Goal: Information Seeking & Learning: Learn about a topic

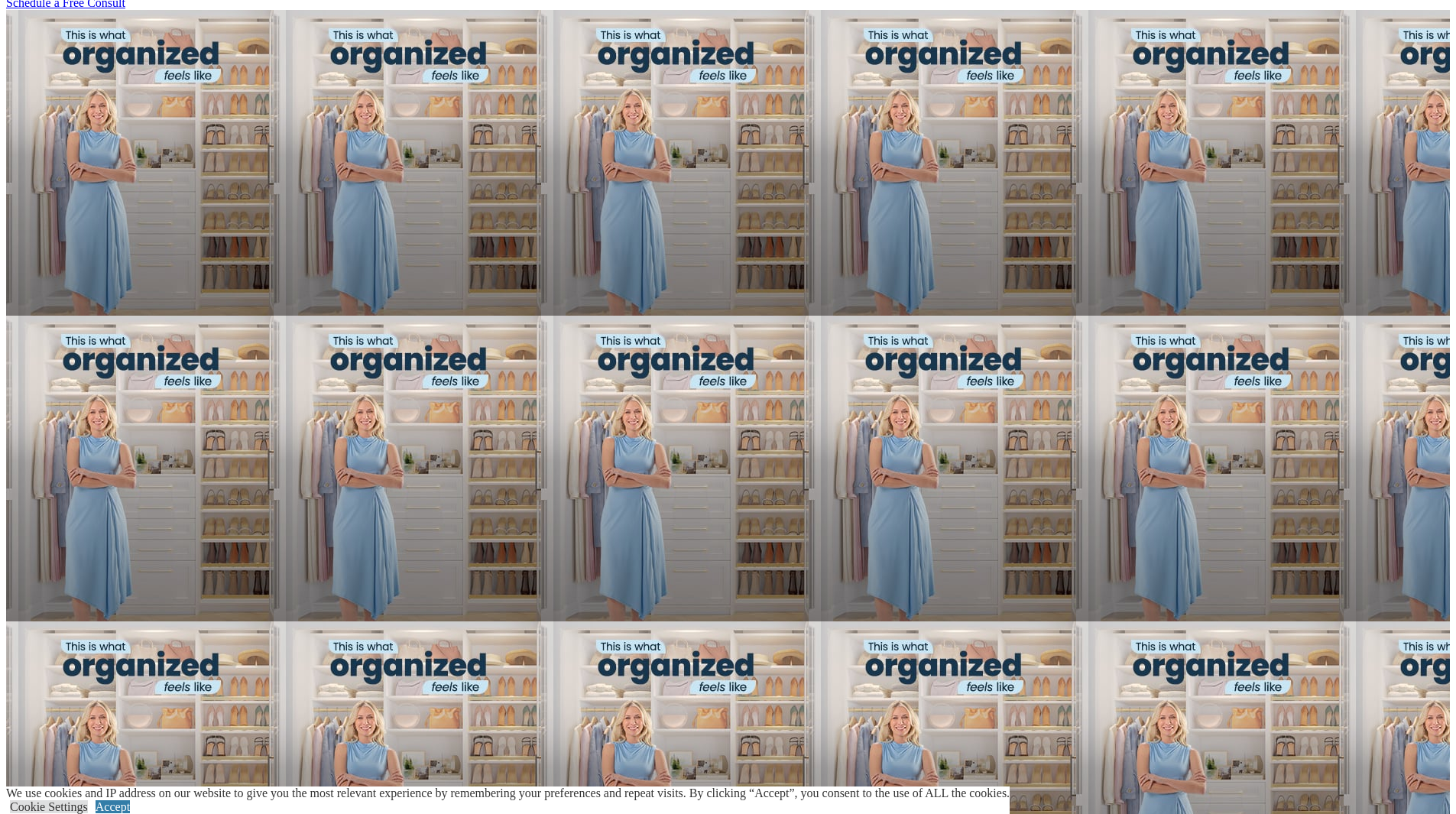
scroll to position [994, 0]
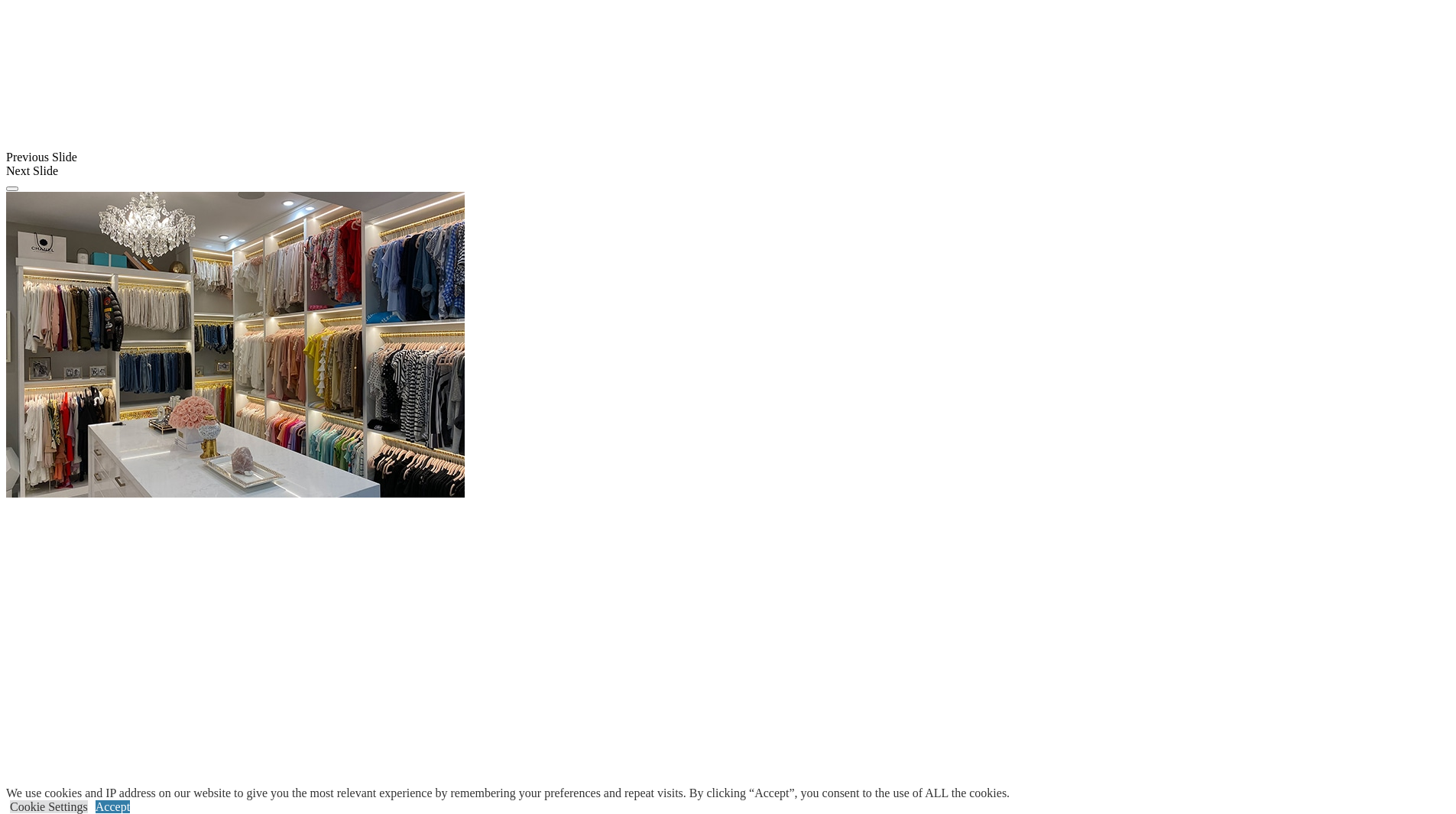
scroll to position [1376, 0]
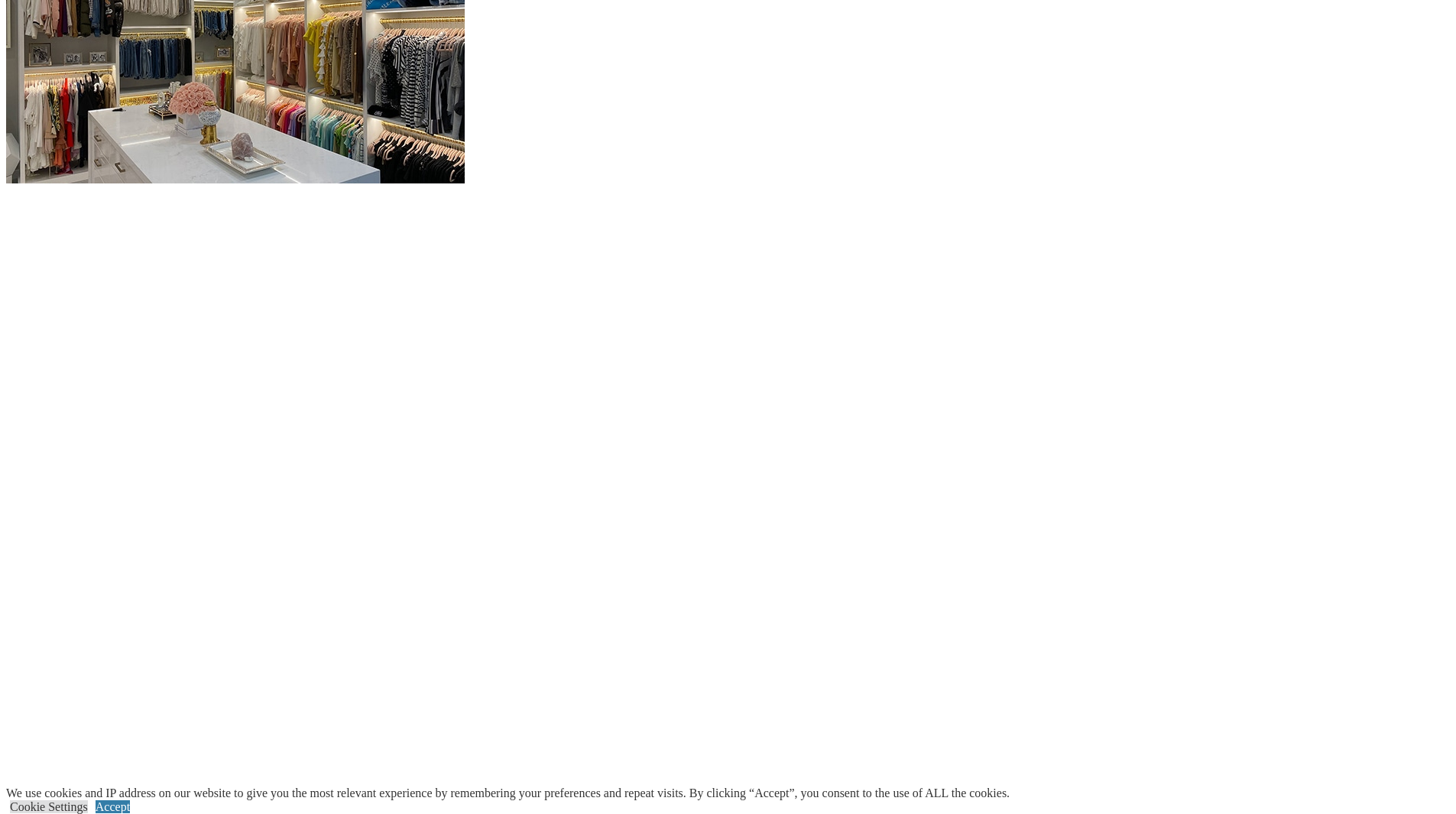
scroll to position [1759, 0]
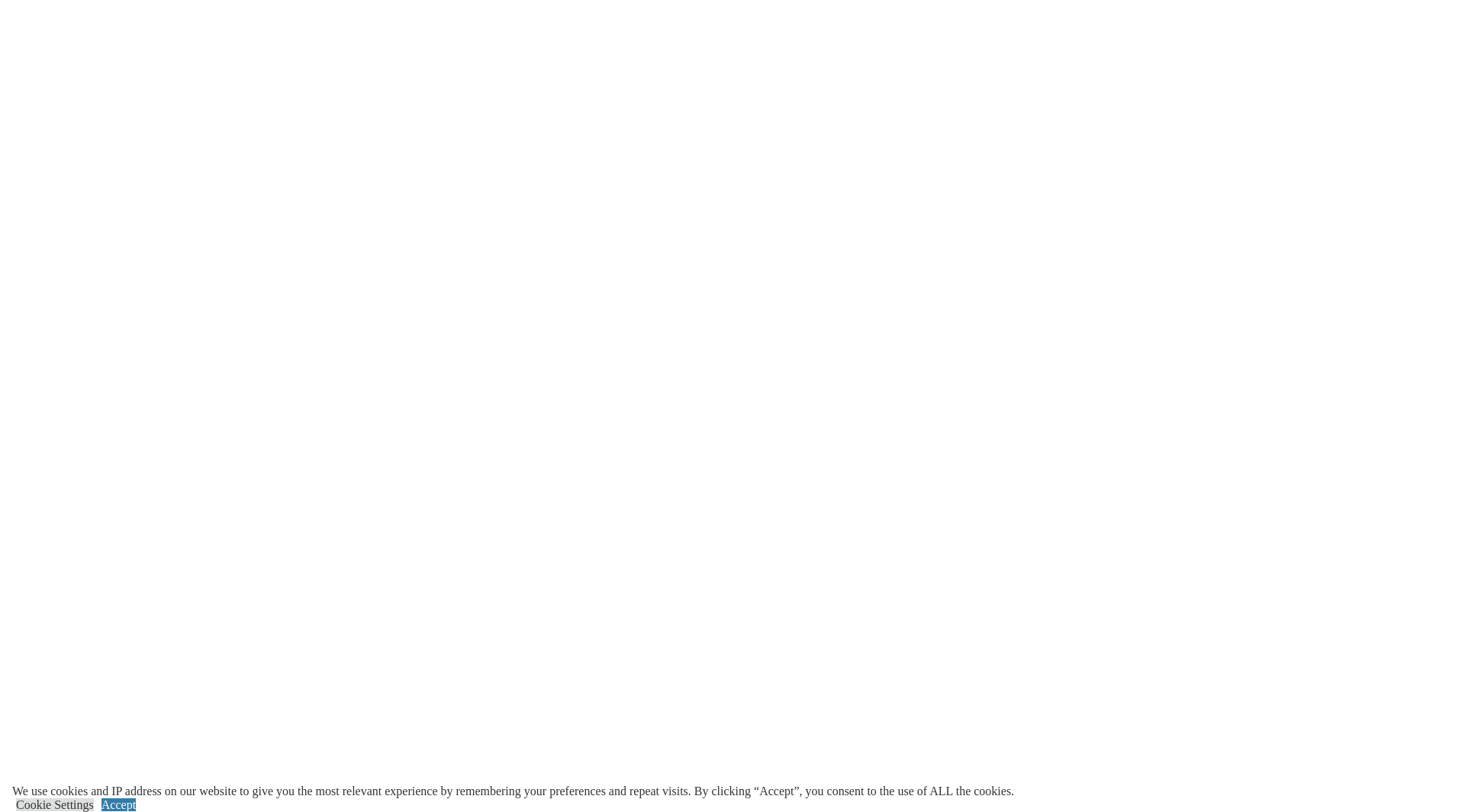
scroll to position [1906, 0]
